Goal: Feedback & Contribution: Submit feedback/report problem

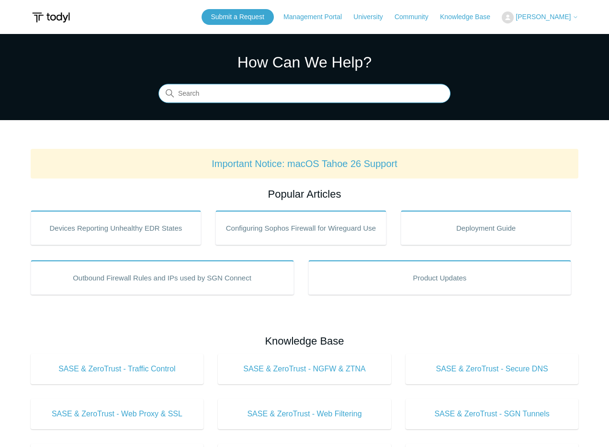
click at [217, 95] on input "Search" at bounding box center [305, 93] width 292 height 19
type input "moving agents"
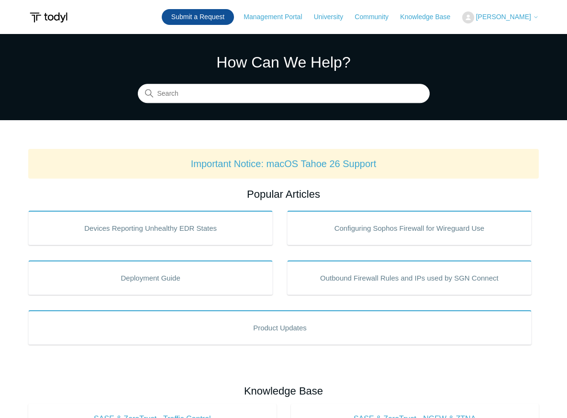
click at [211, 22] on link "Submit a Request" at bounding box center [198, 17] width 72 height 16
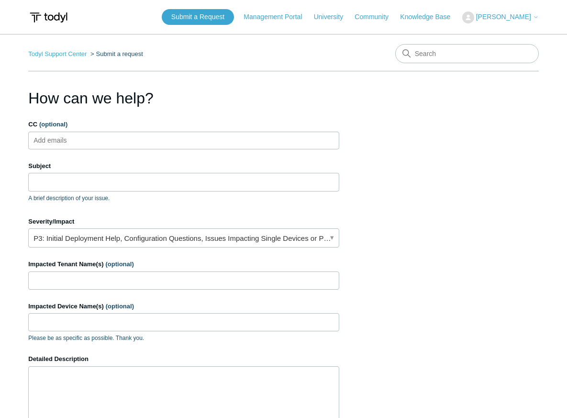
click at [77, 139] on input "CC (optional)" at bounding box center [58, 140] width 57 height 14
click at [66, 135] on input "CC (optional)" at bounding box center [58, 140] width 57 height 14
paste input "anthony@gulf-pointe.com"
type input "anthony@gulf-pointe.com"
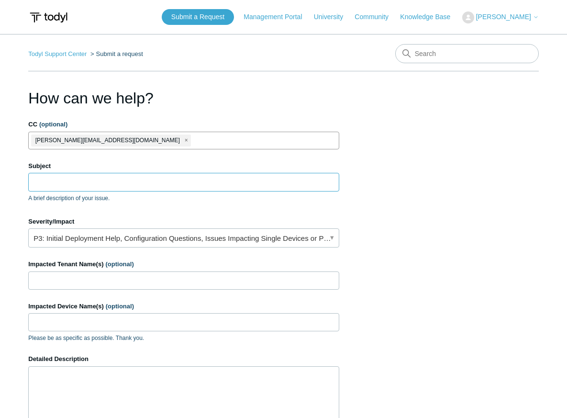
click at [72, 187] on input "Subject" at bounding box center [183, 182] width 311 height 18
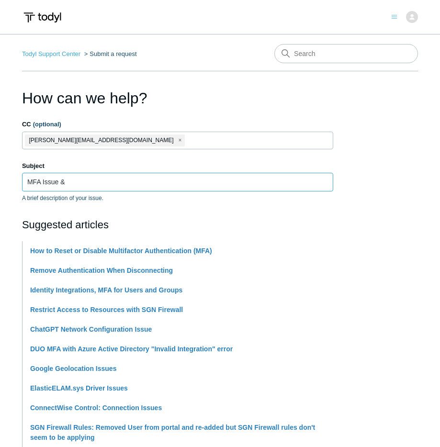
paste input "Mac system extension for Elastic Endpoint"
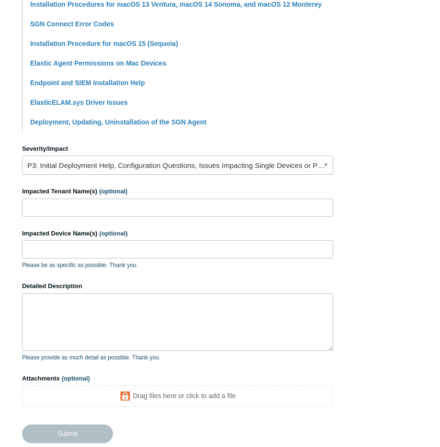
scroll to position [304, 0]
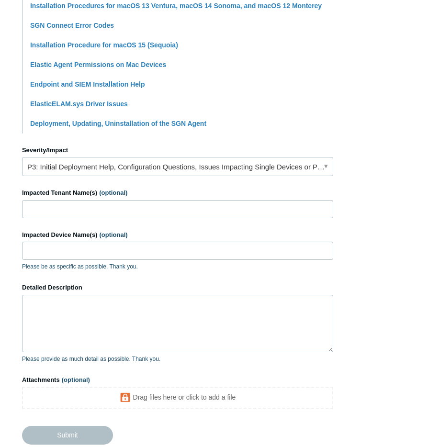
type input "MFA Issue & Mac system extension for Elastic Endpoint error"
click at [54, 211] on input "Impacted Tenant Name(s) (optional)" at bounding box center [177, 209] width 311 height 18
click at [45, 172] on link "P3: Initial Deployment Help, Configuration Questions, Issues Impacting Single D…" at bounding box center [177, 166] width 311 height 19
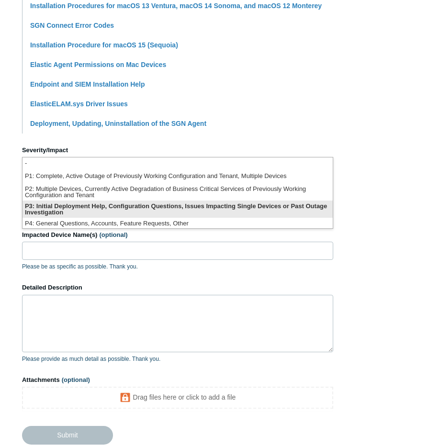
click at [74, 202] on li "P3: Initial Deployment Help, Configuration Questions, Issues Impacting Single D…" at bounding box center [178, 209] width 310 height 17
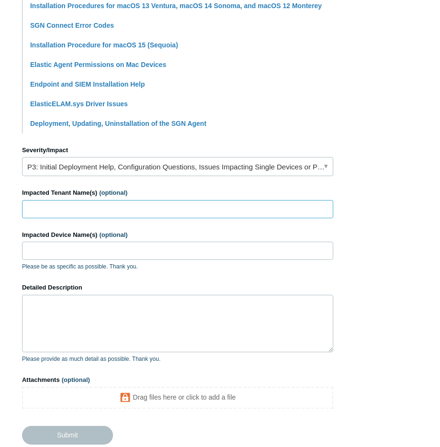
click at [50, 211] on input "Impacted Tenant Name(s) (optional)" at bounding box center [177, 209] width 311 height 18
type input "M"
type input "Ace Tool"
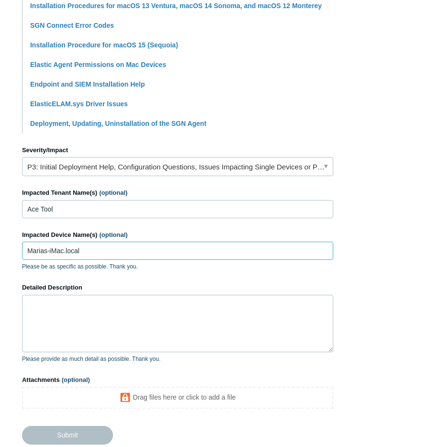
type input "Marias-iMac.local"
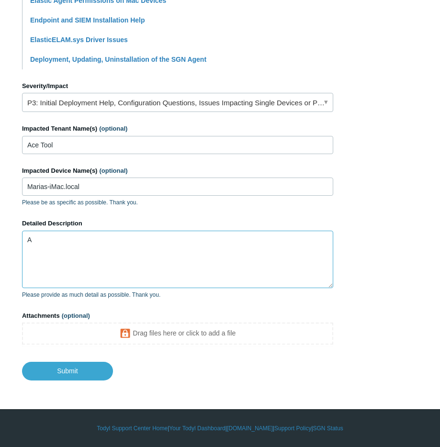
scroll to position [368, 0]
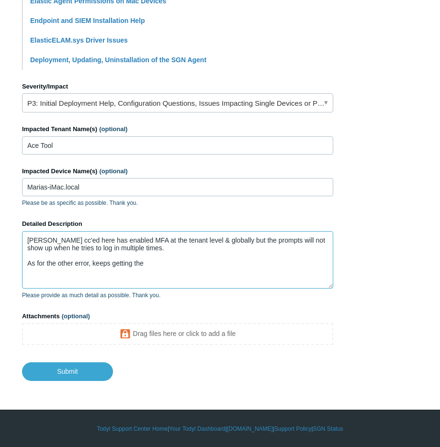
paste textarea "Elastic Agent Permissions on Mac Devices"
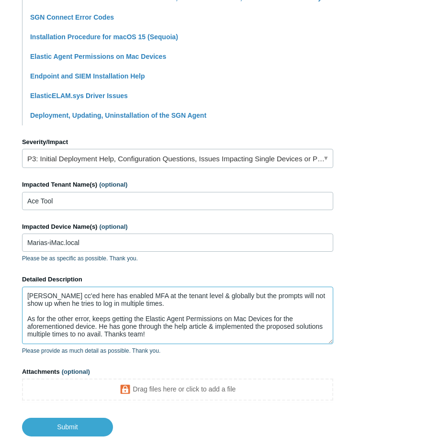
scroll to position [352, 0]
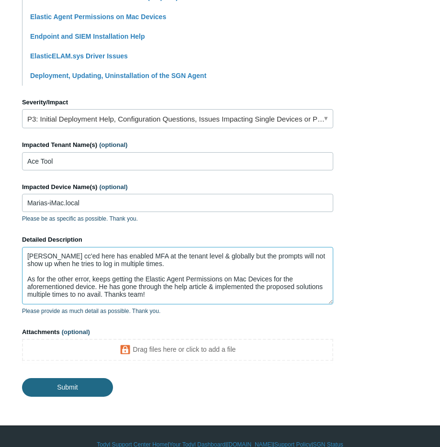
type textarea "Anthony cc'ed here has enabled MFA at the tenant level & globally but the promp…"
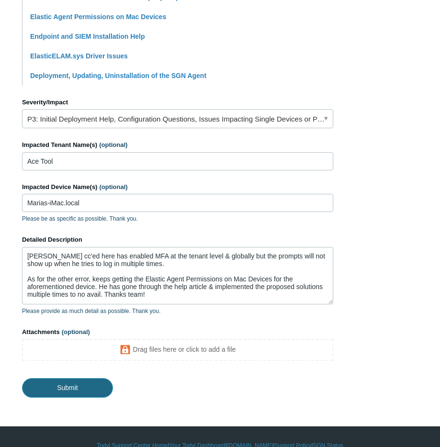
click at [62, 387] on input "Submit" at bounding box center [67, 387] width 91 height 19
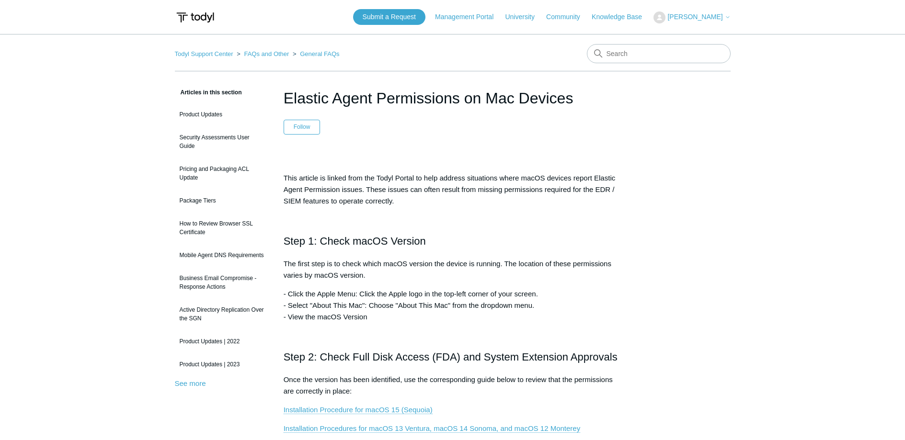
scroll to position [0, 0]
click at [348, 95] on h1 "Elastic Agent Permissions on Mac Devices" at bounding box center [452, 97] width 338 height 23
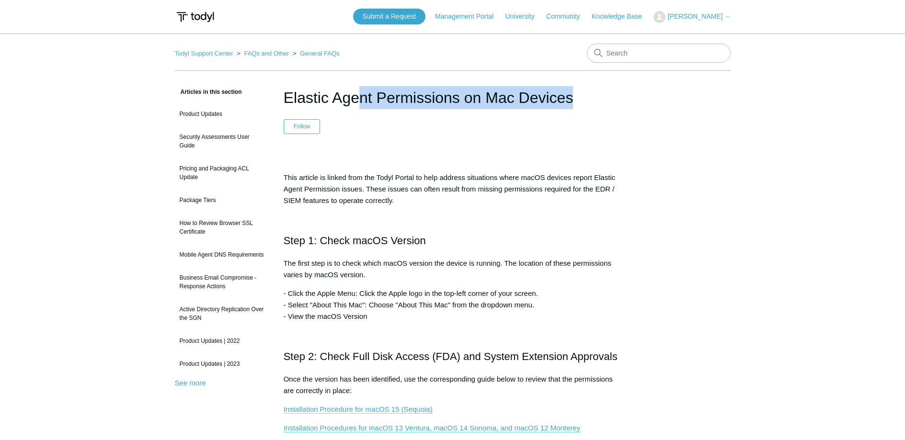
click at [348, 95] on h1 "Elastic Agent Permissions on Mac Devices" at bounding box center [452, 97] width 338 height 23
copy header "Elastic Agent Permissions on Mac Devices"
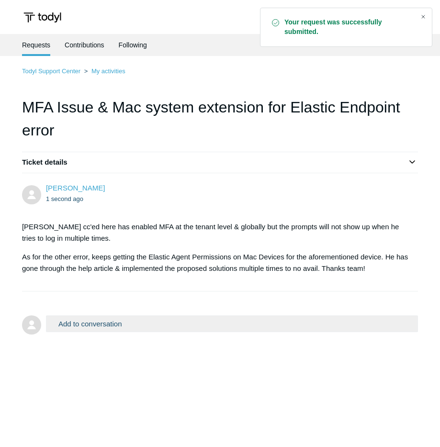
click at [423, 15] on div "Close" at bounding box center [423, 16] width 13 height 13
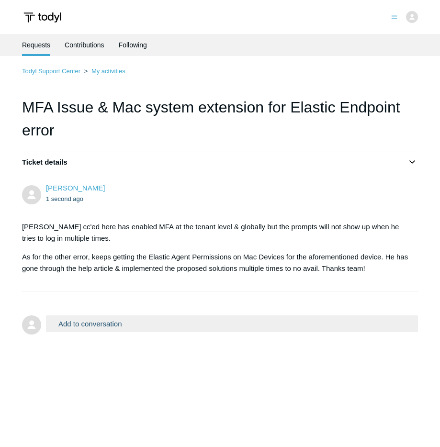
click at [272, 70] on ol "Todyl Support Center My activities" at bounding box center [220, 71] width 396 height 11
